Goal: Task Accomplishment & Management: Use online tool/utility

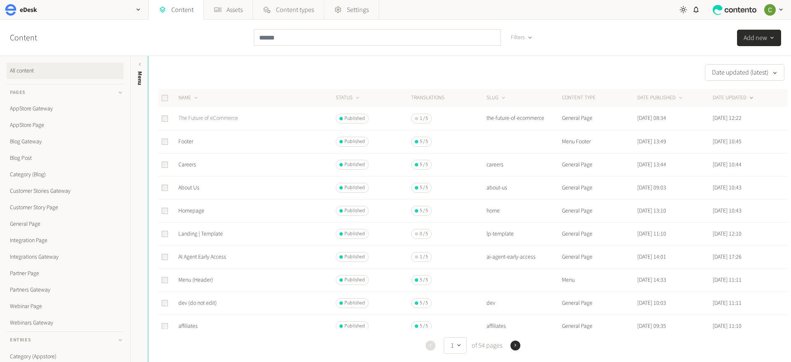
click at [216, 120] on link "The Future of eCommerce" at bounding box center [208, 118] width 60 height 8
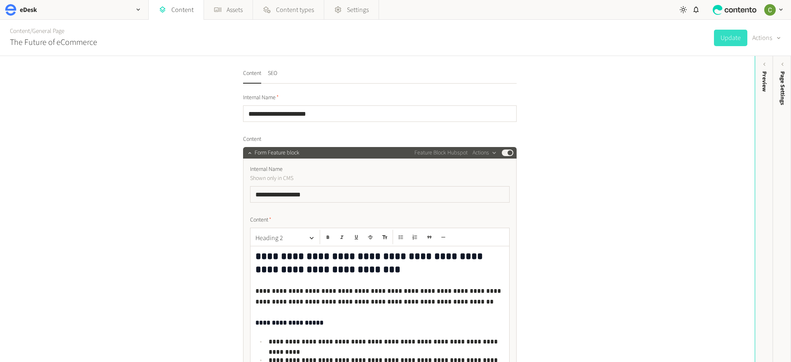
scroll to position [48, 0]
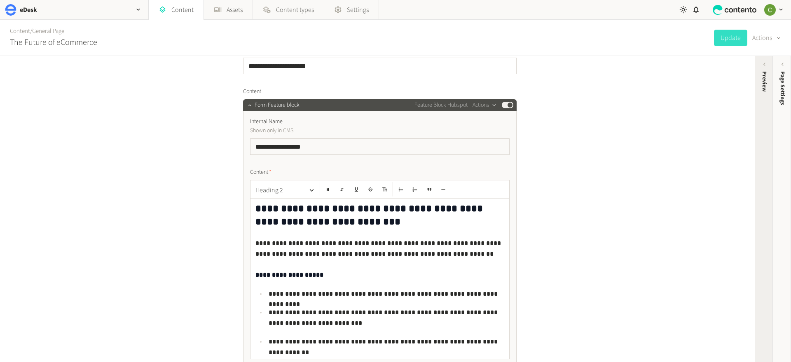
click at [763, 115] on div "Preview" at bounding box center [764, 135] width 18 height 148
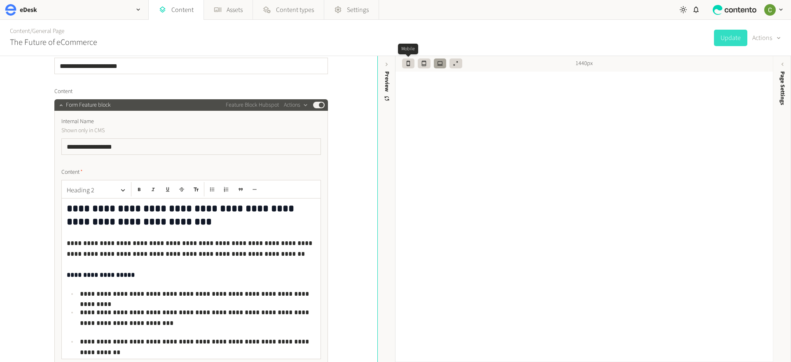
click at [409, 65] on icon "button" at bounding box center [408, 63] width 3 height 5
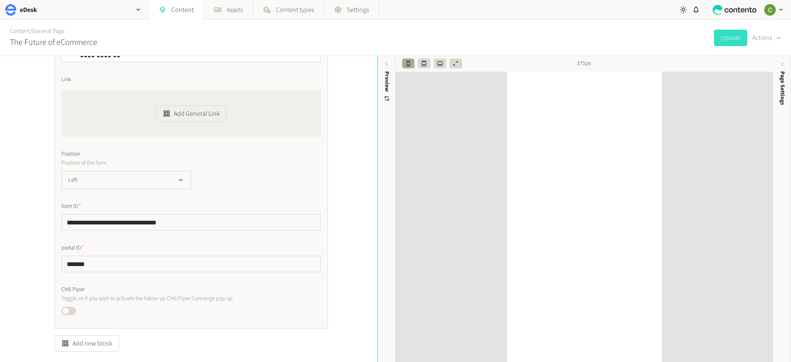
scroll to position [349, 0]
click at [176, 176] on button "Left" at bounding box center [126, 176] width 130 height 18
click at [252, 176] on div "Left Right Left" at bounding box center [191, 176] width 260 height 18
click at [439, 66] on icon "button" at bounding box center [440, 64] width 6 height 6
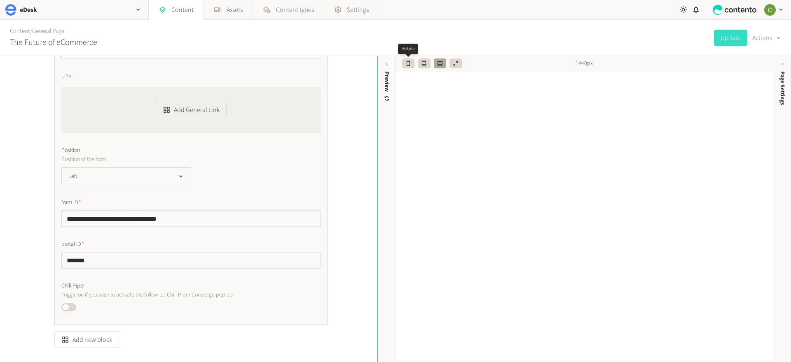
click at [408, 65] on icon "button" at bounding box center [408, 63] width 3 height 5
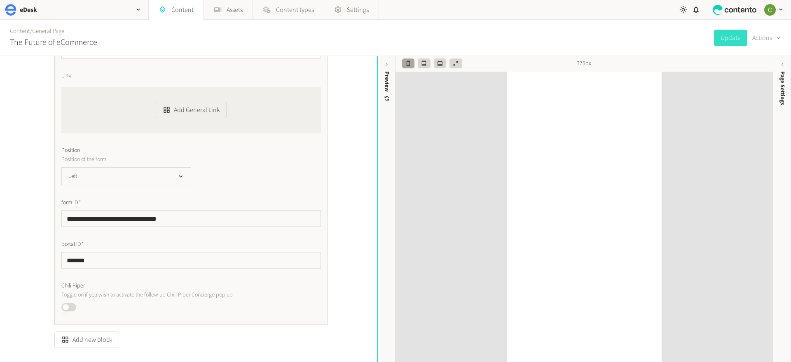
scroll to position [401, 0]
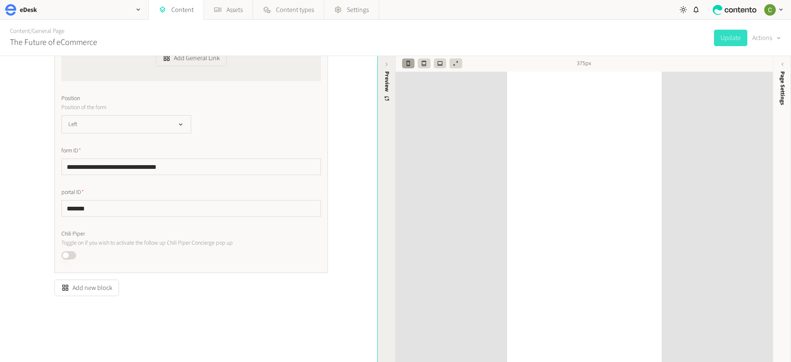
click at [378, 96] on div "Preview" at bounding box center [387, 135] width 18 height 148
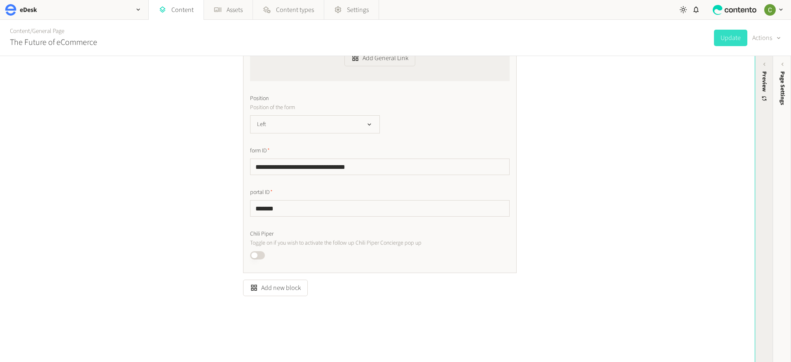
click at [757, 140] on div "Preview" at bounding box center [764, 135] width 18 height 148
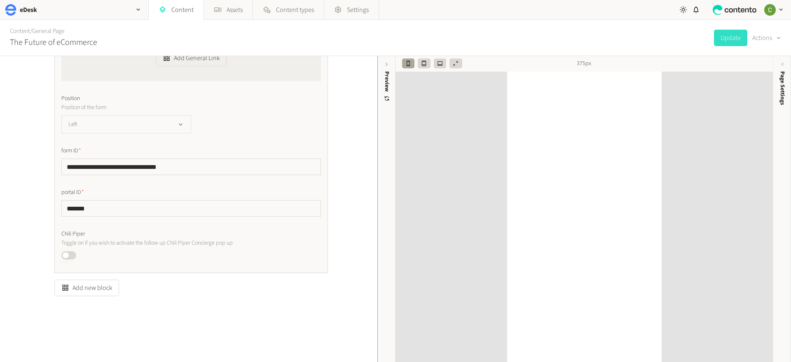
click at [179, 132] on button "Left" at bounding box center [126, 124] width 130 height 18
click at [91, 151] on li "Left" at bounding box center [126, 158] width 129 height 16
click at [98, 142] on div "**********" at bounding box center [191, 12] width 260 height 495
click at [113, 127] on button "Left" at bounding box center [126, 124] width 130 height 18
click at [73, 139] on li "Right" at bounding box center [126, 142] width 129 height 16
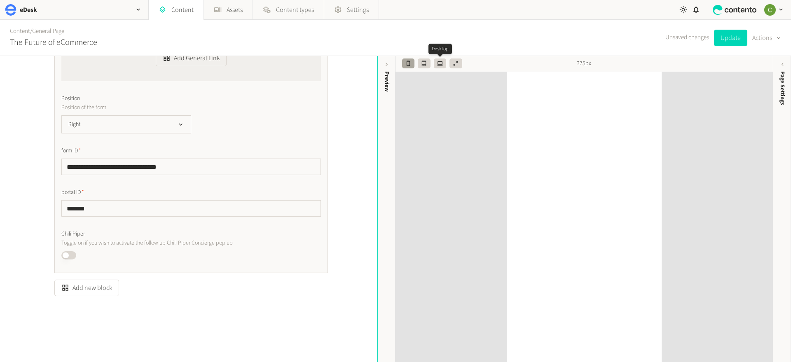
click at [441, 66] on icon "button" at bounding box center [440, 64] width 6 height 6
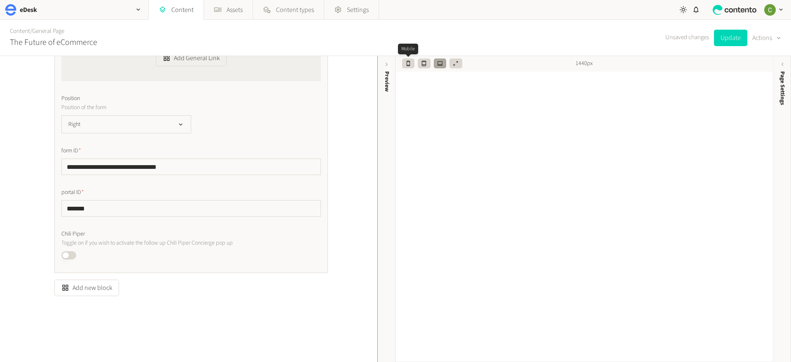
click at [406, 61] on icon "button" at bounding box center [409, 64] width 6 height 6
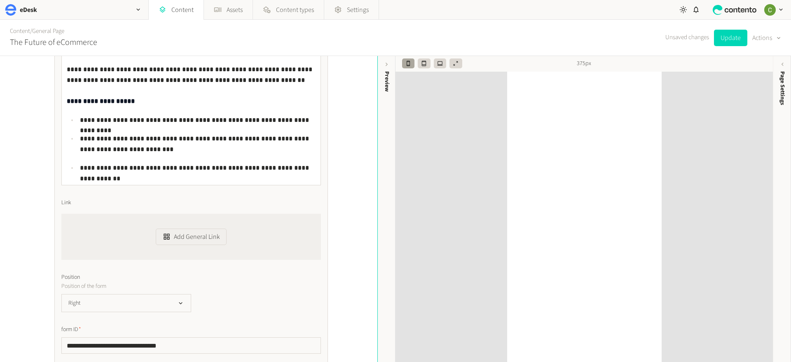
scroll to position [0, 0]
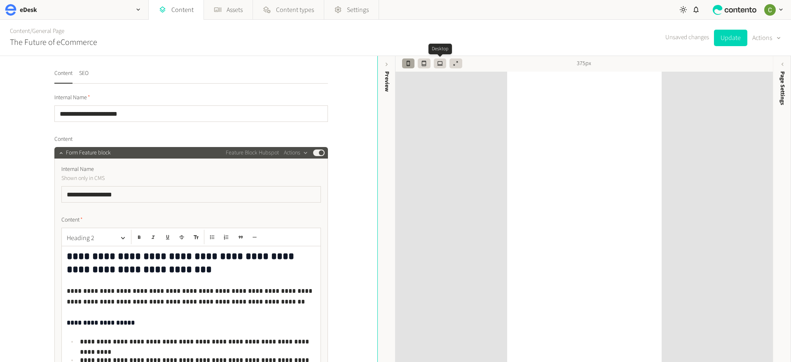
click at [445, 65] on button "button" at bounding box center [440, 64] width 12 height 10
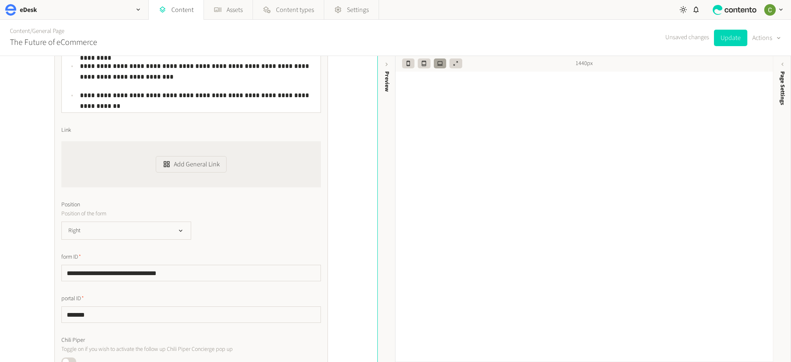
scroll to position [295, 0]
click at [425, 65] on icon "button" at bounding box center [424, 64] width 6 height 6
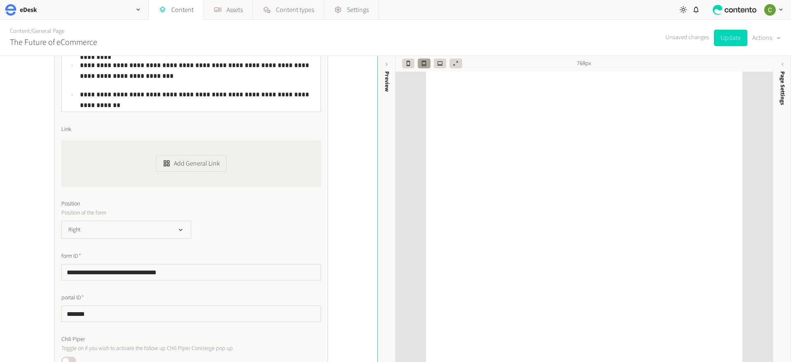
click at [399, 61] on div "768px" at bounding box center [585, 64] width 378 height 16
click at [407, 61] on icon "button" at bounding box center [409, 64] width 6 height 6
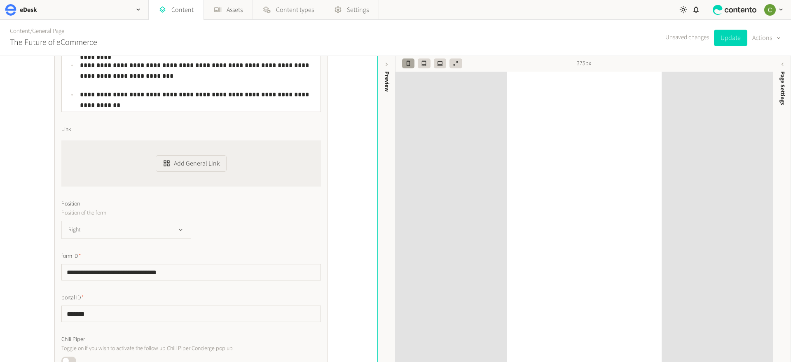
click at [143, 223] on button "Right" at bounding box center [126, 230] width 130 height 18
click at [228, 233] on div "Right Right Left" at bounding box center [191, 230] width 260 height 18
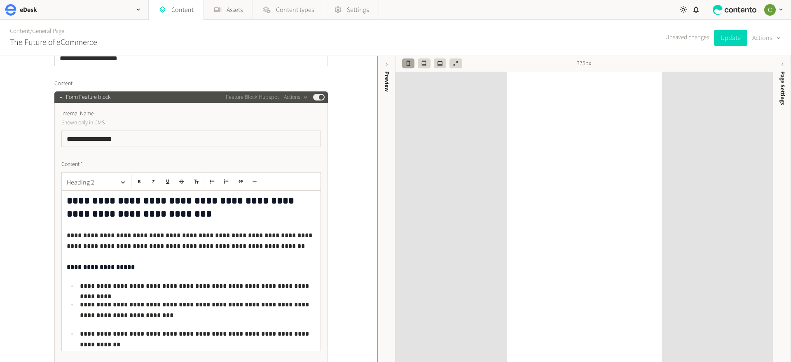
scroll to position [0, 0]
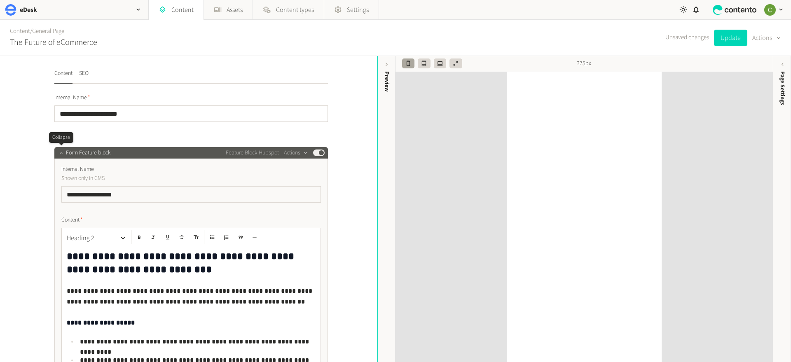
click at [60, 154] on icon "button" at bounding box center [60, 153] width 3 height 2
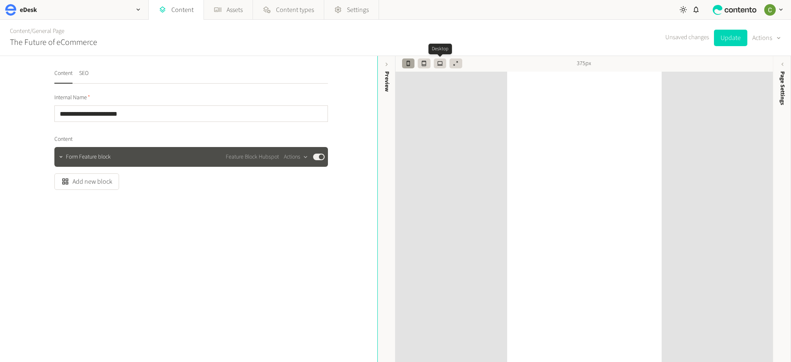
click at [441, 65] on icon "button" at bounding box center [439, 63] width 5 height 5
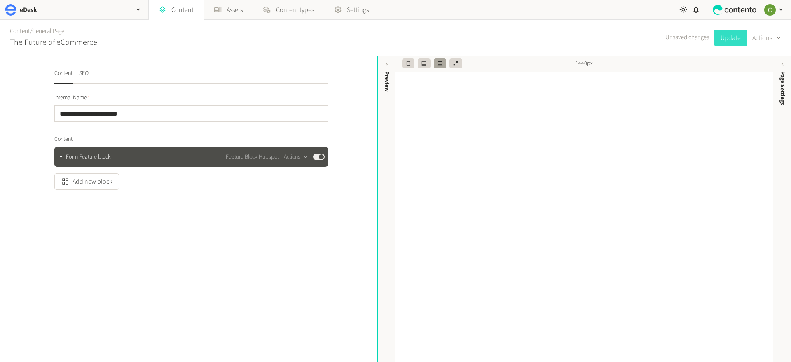
click at [739, 36] on button "Update" at bounding box center [730, 38] width 33 height 16
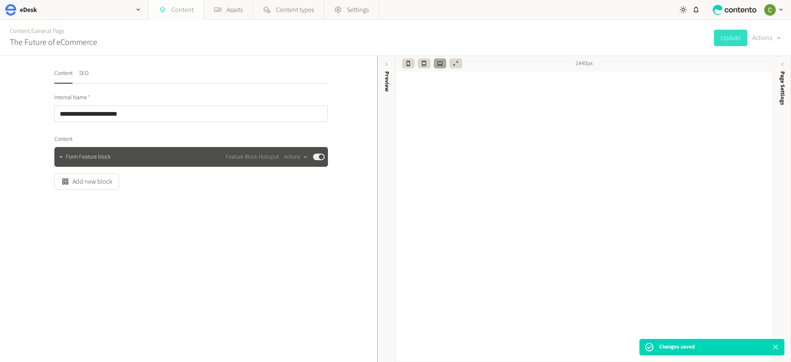
click at [182, 6] on link "Content" at bounding box center [176, 10] width 55 height 20
click at [223, 3] on link "Assets" at bounding box center [228, 10] width 49 height 20
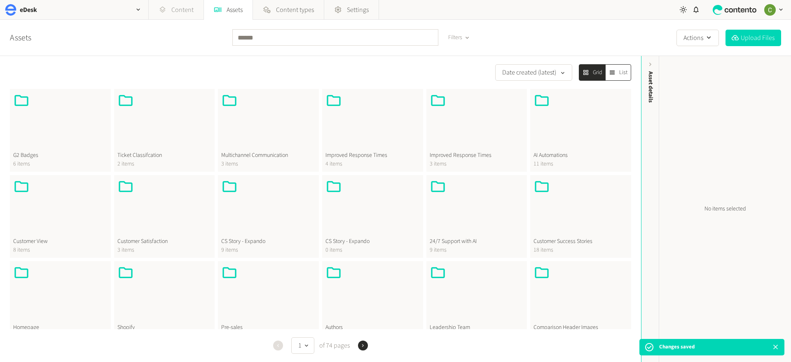
click at [154, 2] on link "Content" at bounding box center [176, 10] width 55 height 20
click at [172, 6] on link "Content" at bounding box center [176, 10] width 55 height 20
click at [167, 12] on link "Content" at bounding box center [176, 10] width 55 height 20
click at [175, 12] on link "Content" at bounding box center [176, 10] width 55 height 20
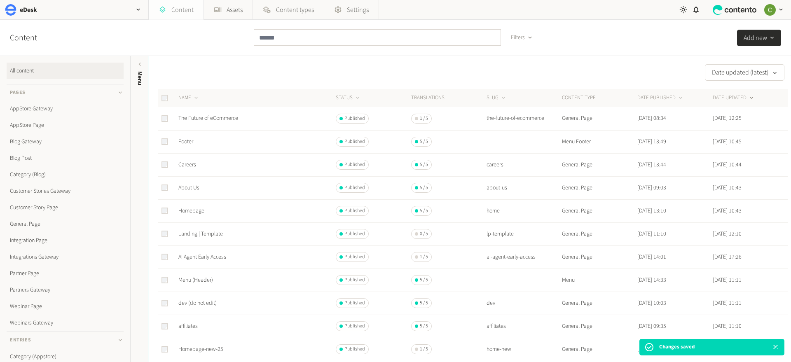
click at [183, 10] on link "Content" at bounding box center [176, 10] width 55 height 20
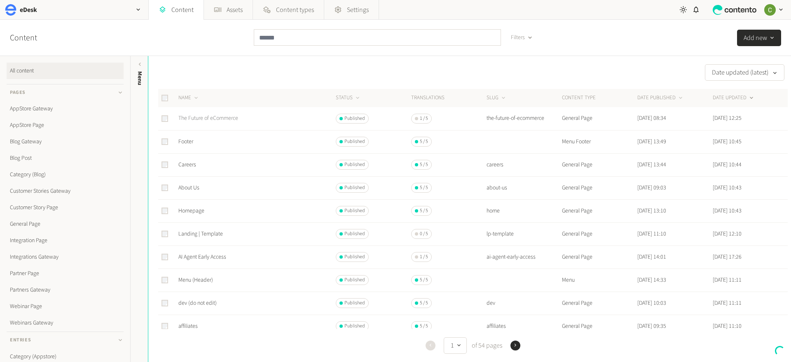
click at [204, 120] on link "The Future of eCommerce" at bounding box center [208, 118] width 60 height 8
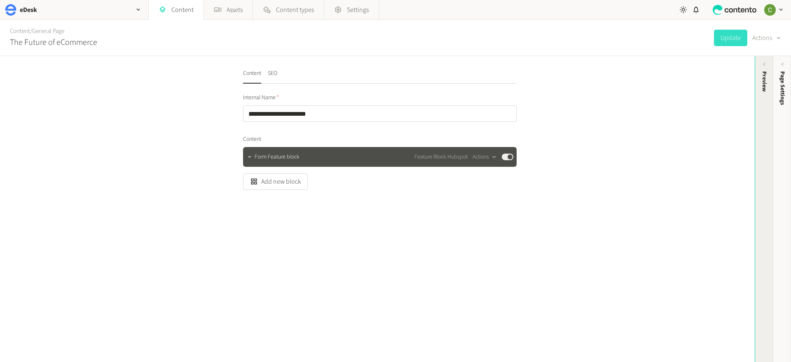
click at [762, 108] on div "Preview" at bounding box center [764, 135] width 18 height 148
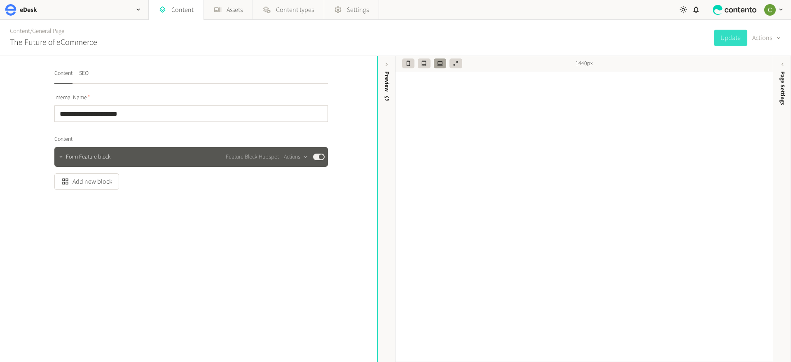
click at [64, 160] on button "button" at bounding box center [61, 156] width 10 height 10
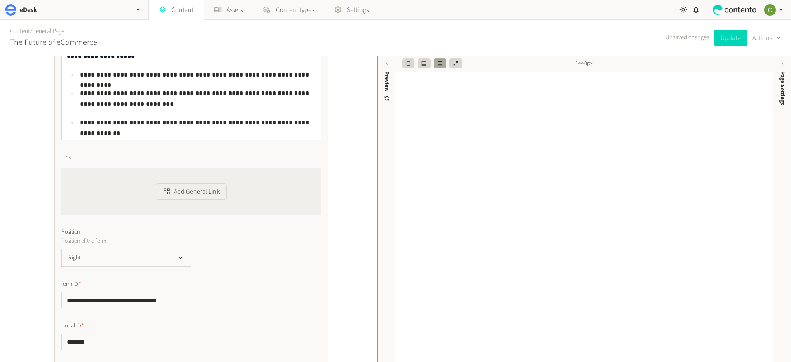
scroll to position [265, 0]
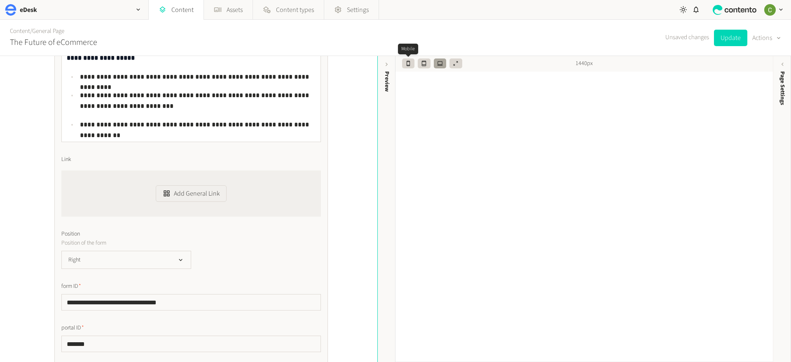
click at [411, 61] on icon "button" at bounding box center [409, 64] width 6 height 6
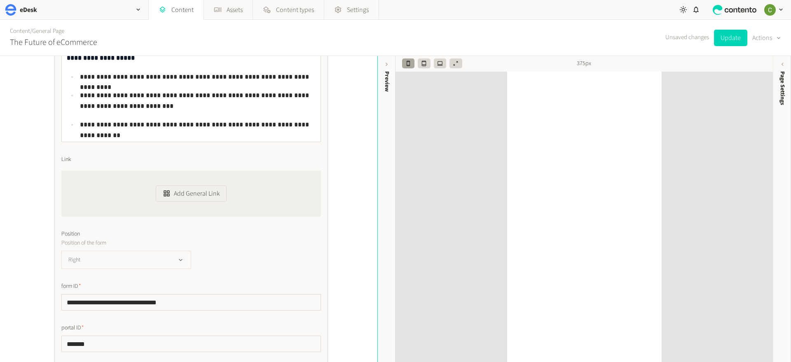
click at [130, 258] on button "Right" at bounding box center [126, 260] width 130 height 18
click at [81, 299] on li "Left" at bounding box center [126, 294] width 129 height 16
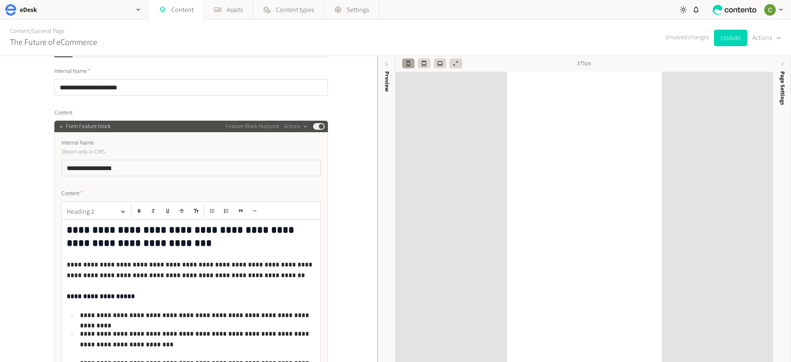
scroll to position [14, 0]
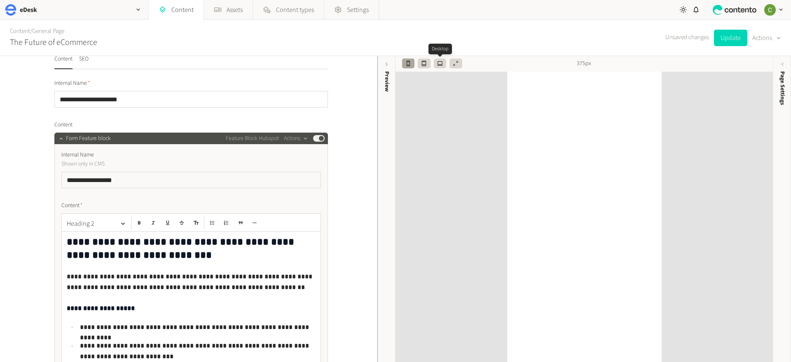
click at [439, 61] on icon "button" at bounding box center [440, 64] width 6 height 6
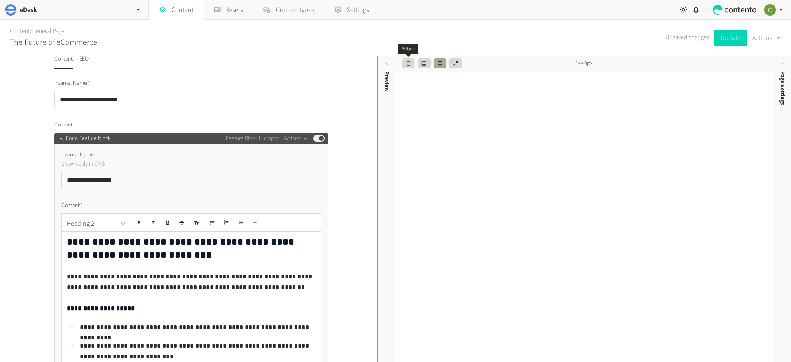
click at [408, 64] on icon "button" at bounding box center [409, 64] width 6 height 6
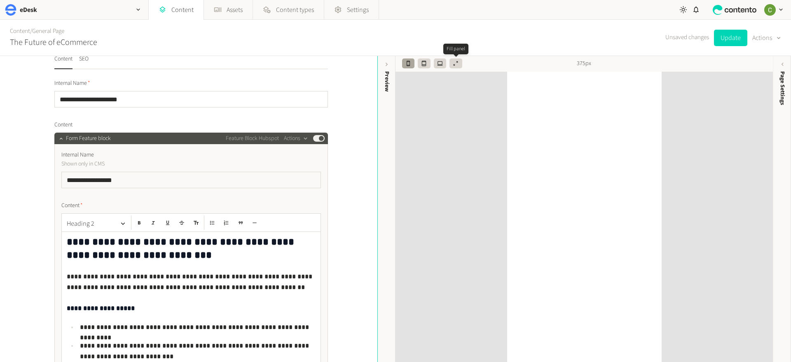
click at [443, 63] on button "button" at bounding box center [440, 64] width 12 height 10
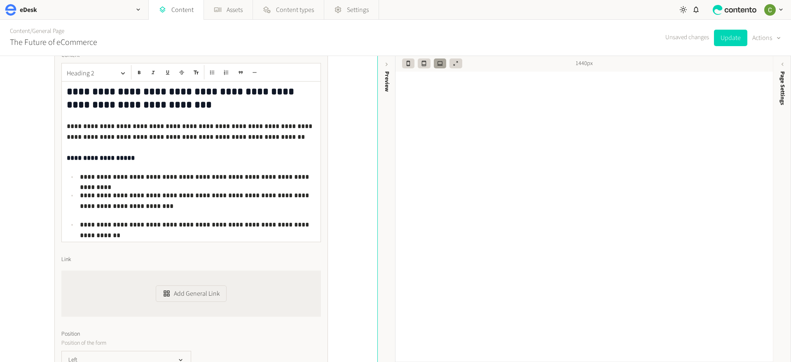
scroll to position [267, 0]
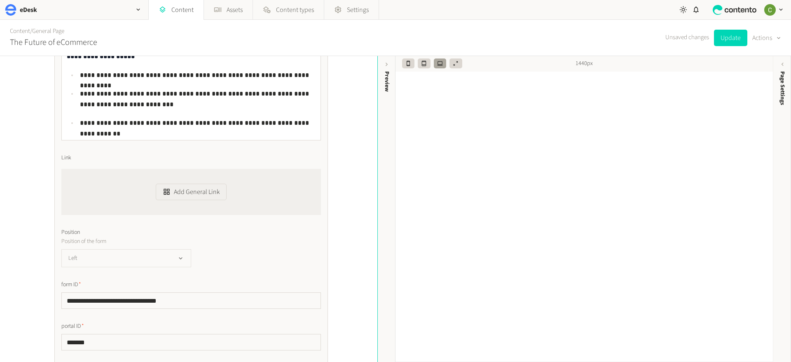
click at [158, 265] on button "Left" at bounding box center [126, 258] width 130 height 18
click at [83, 270] on li "Right" at bounding box center [126, 275] width 129 height 16
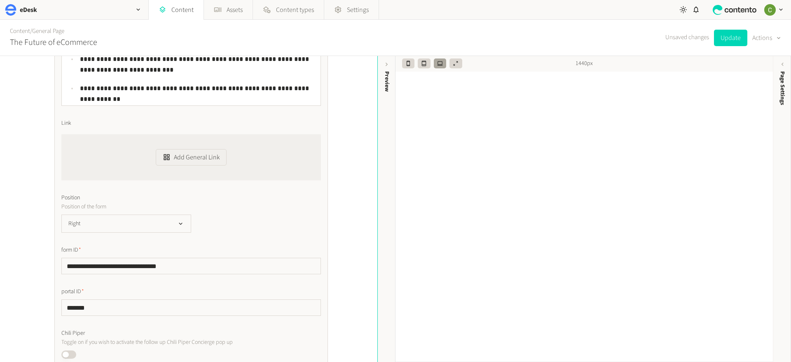
scroll to position [324, 0]
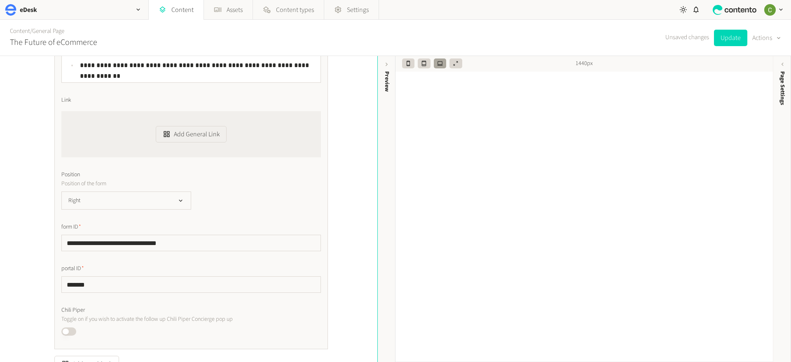
click at [737, 49] on div "Unsaved changes Update Actions" at bounding box center [724, 38] width 116 height 36
click at [732, 46] on div "Unsaved changes Update Actions" at bounding box center [724, 38] width 116 height 36
click at [733, 25] on div "Unsaved changes Update Actions" at bounding box center [724, 38] width 116 height 36
click at [727, 41] on button "Update" at bounding box center [730, 38] width 33 height 16
